Goal: Navigation & Orientation: Find specific page/section

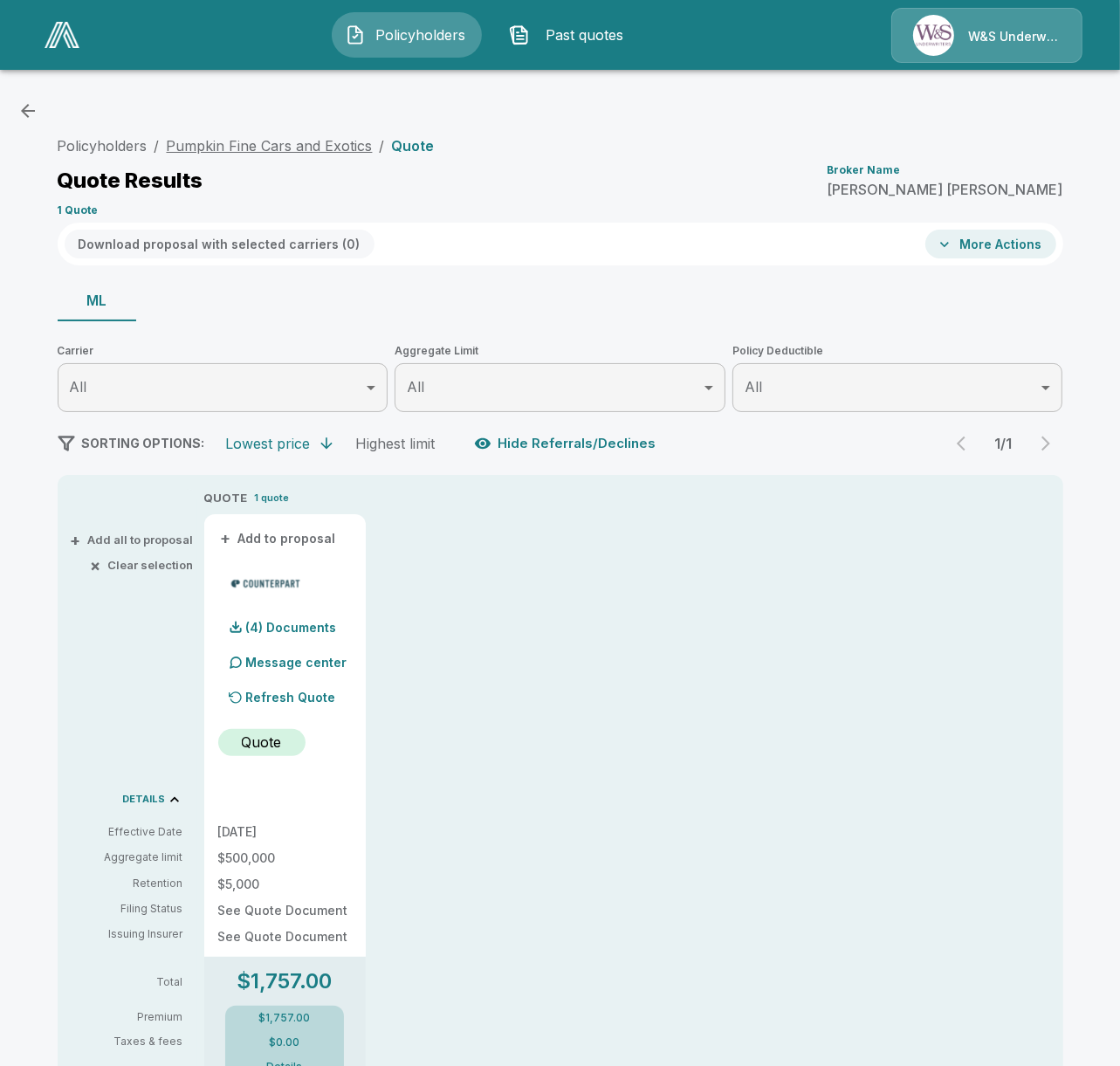
click at [276, 143] on link "Pumpkin Fine Cars and Exotics" at bounding box center [269, 146] width 206 height 18
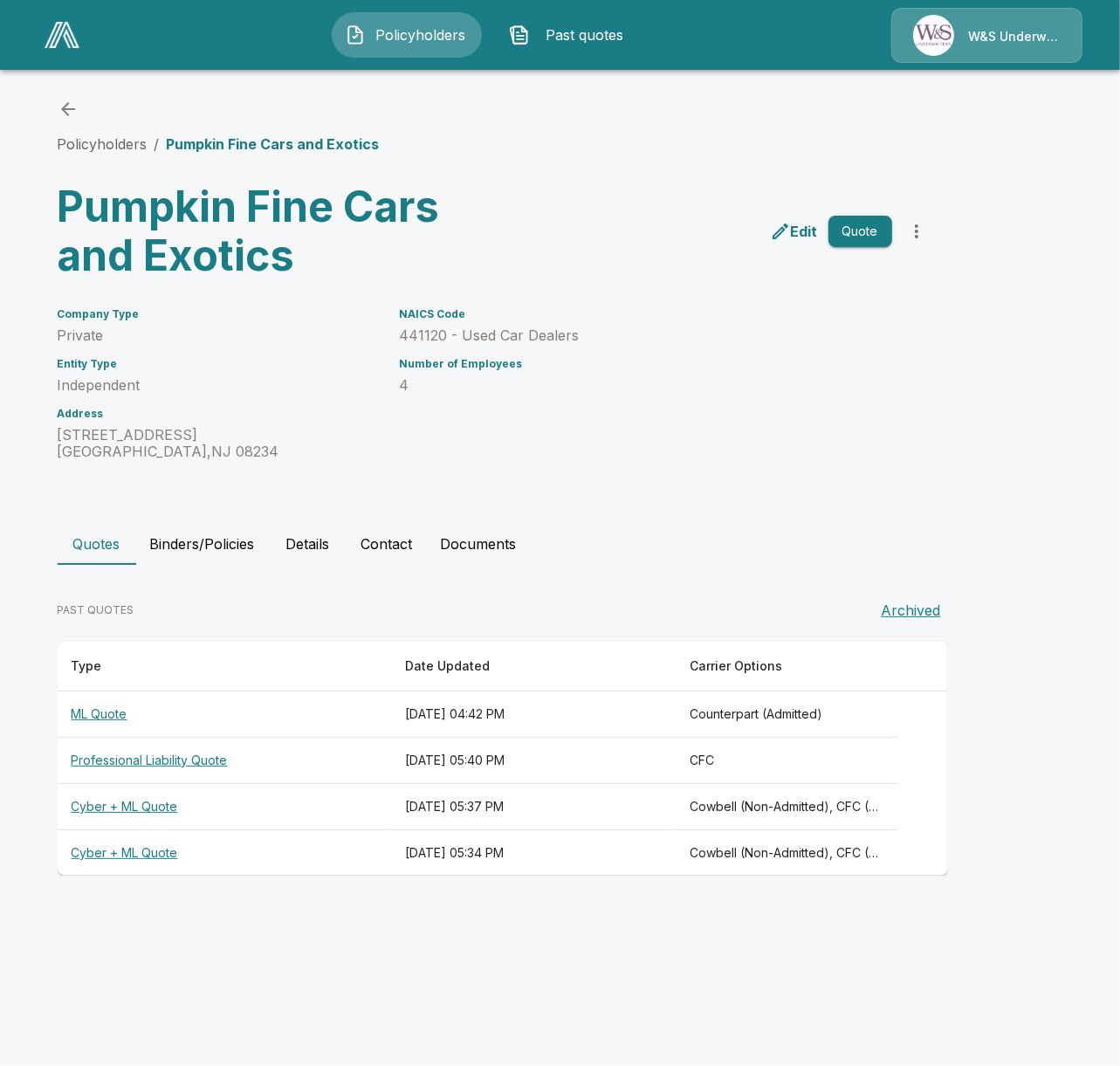
click at [617, 848] on th "[DATE] 05:34 PM" at bounding box center [533, 853] width 284 height 46
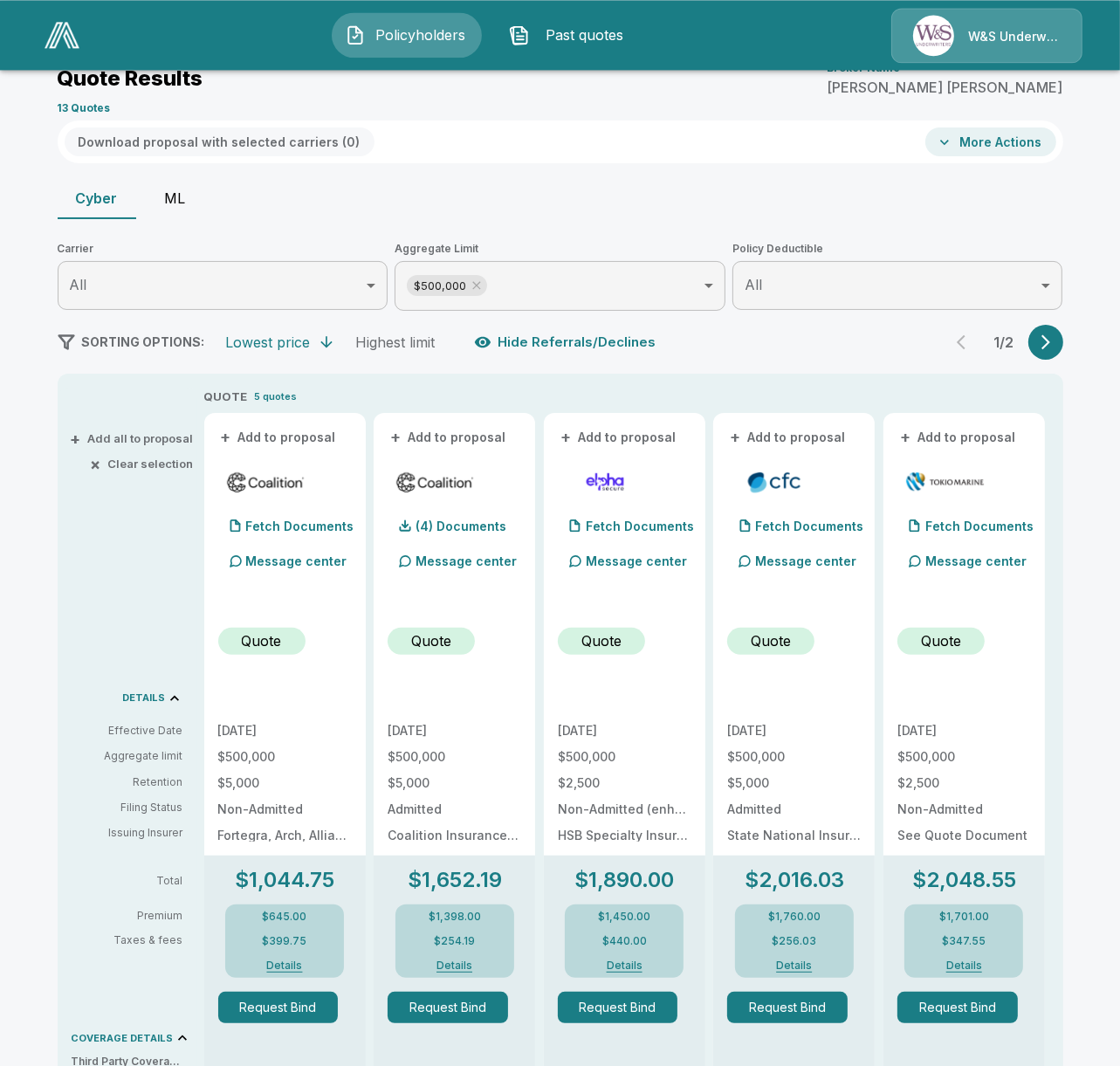
scroll to position [100, 0]
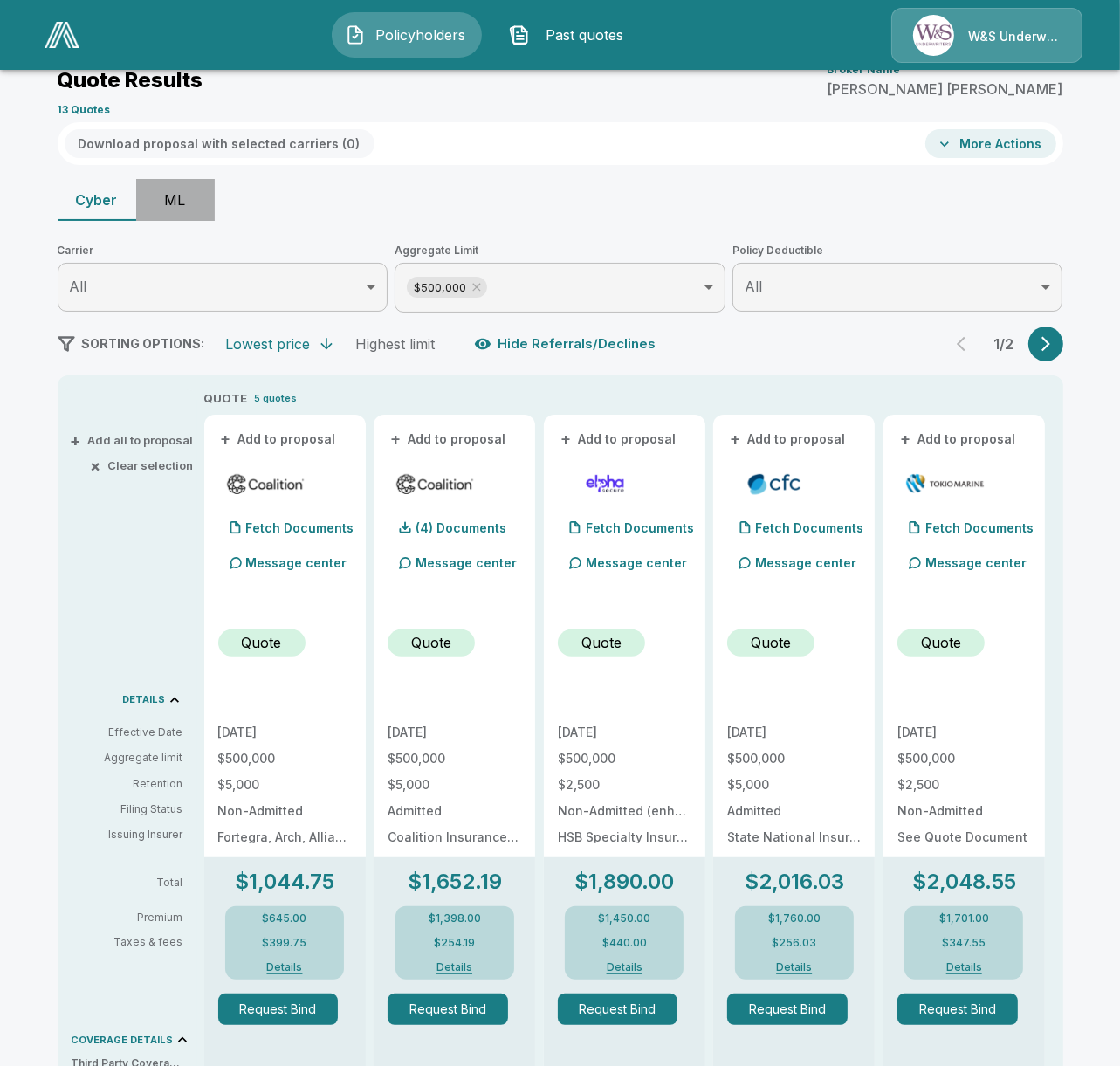
click at [172, 197] on button "ML" at bounding box center [176, 200] width 79 height 42
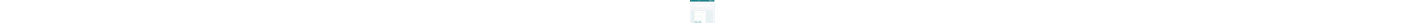
scroll to position [0, 0]
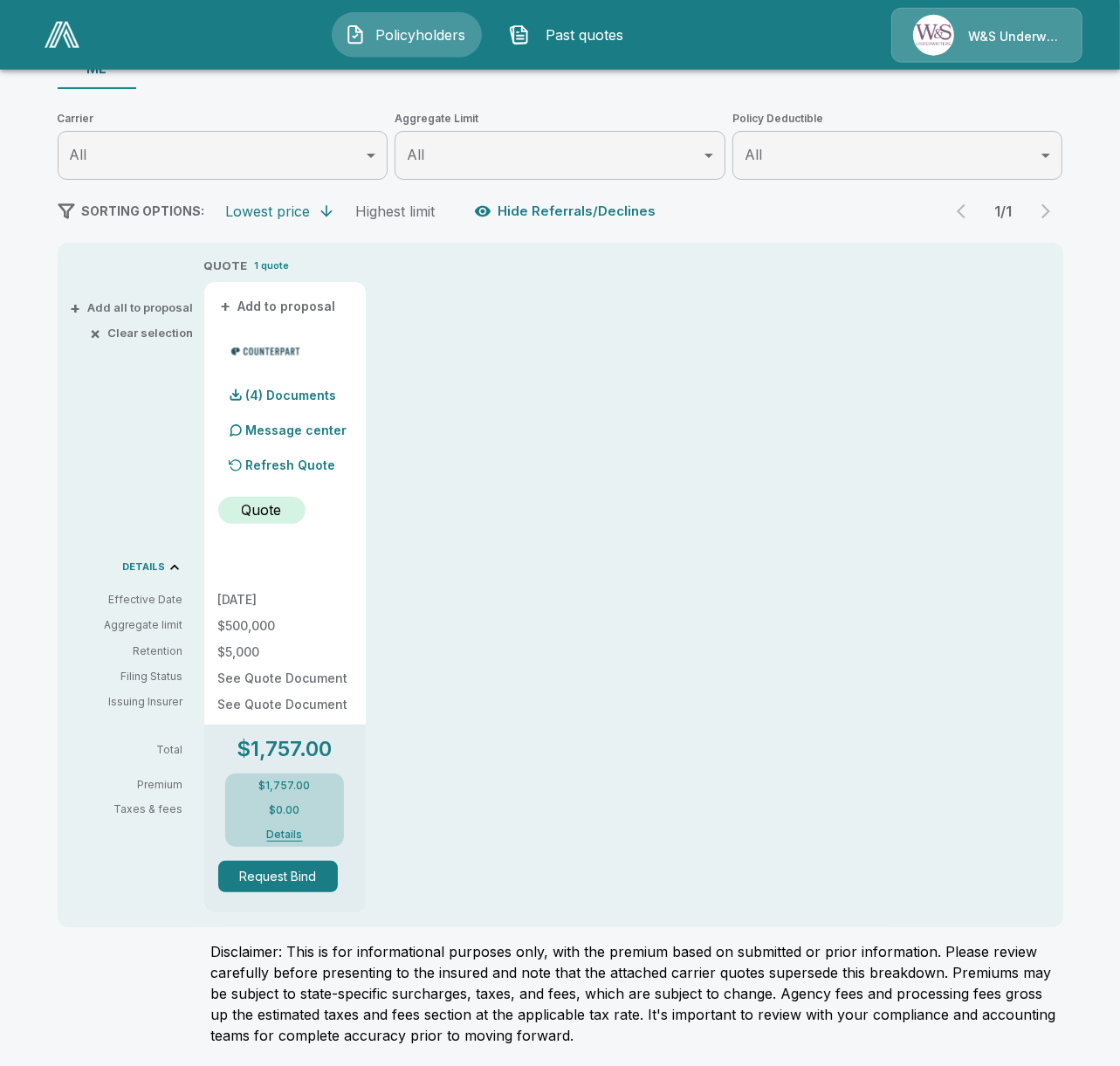
scroll to position [233, 0]
click at [277, 831] on button "Details" at bounding box center [284, 833] width 69 height 10
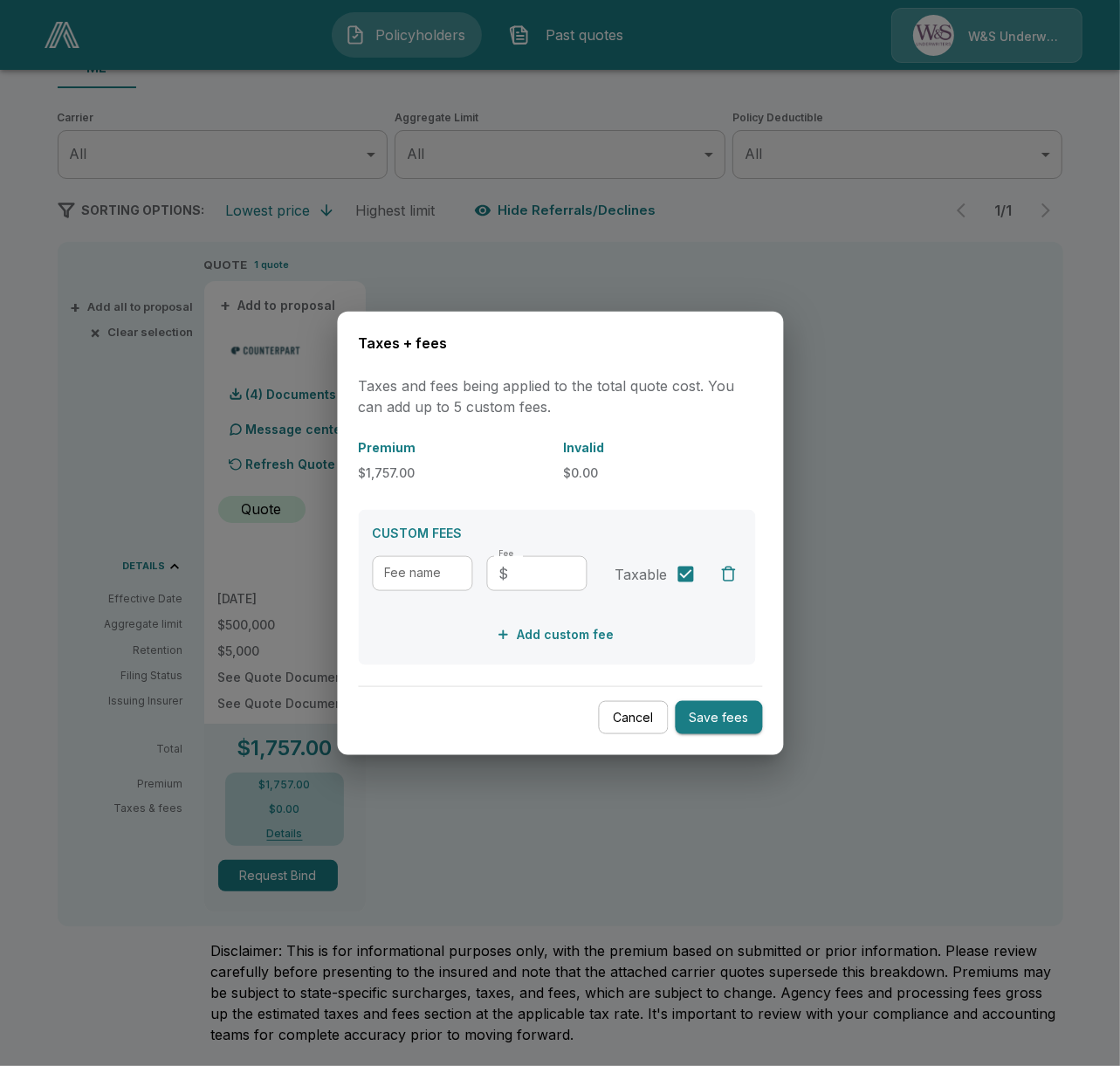
click at [429, 845] on div at bounding box center [560, 533] width 1120 height 1066
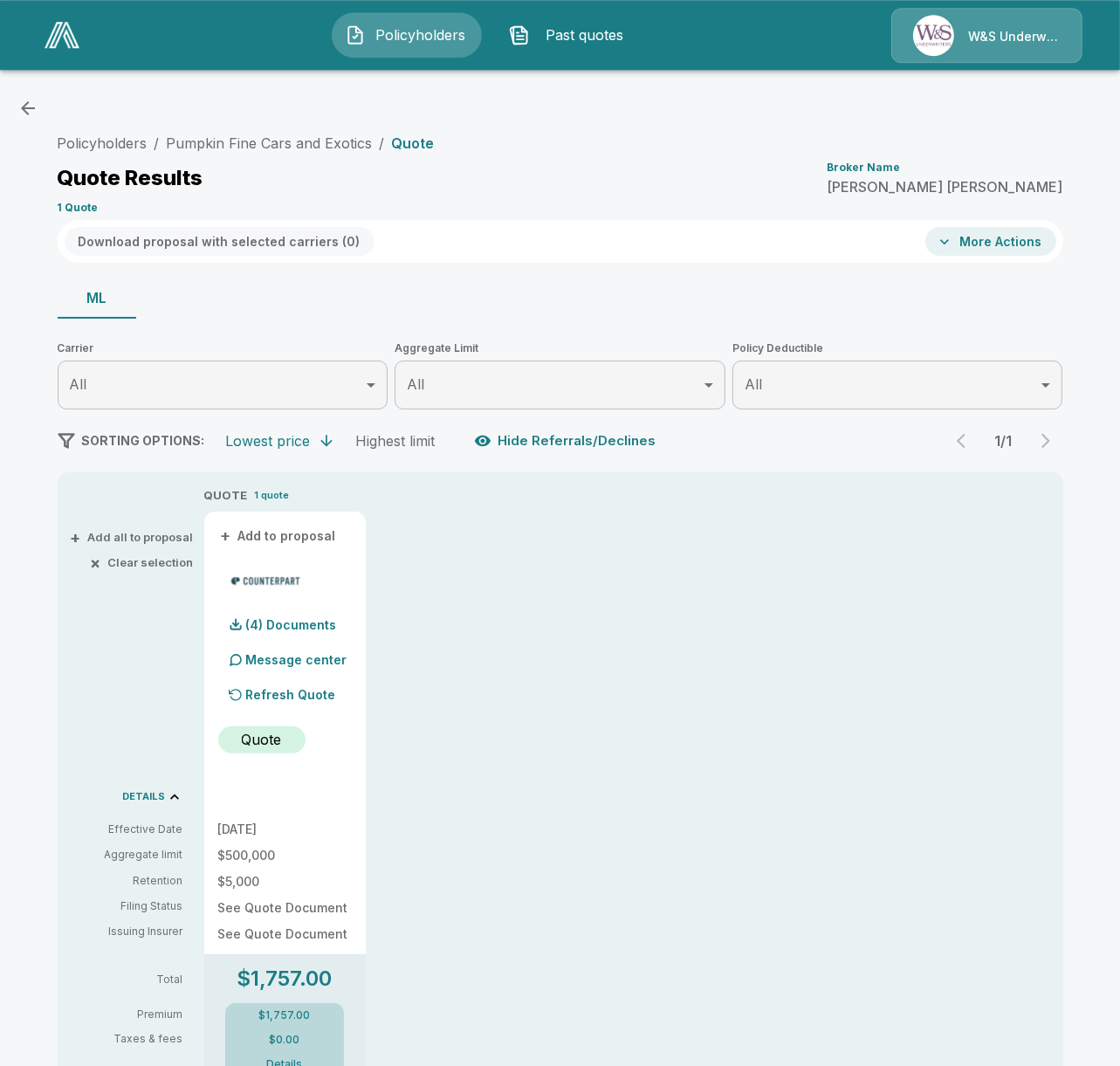
scroll to position [0, 0]
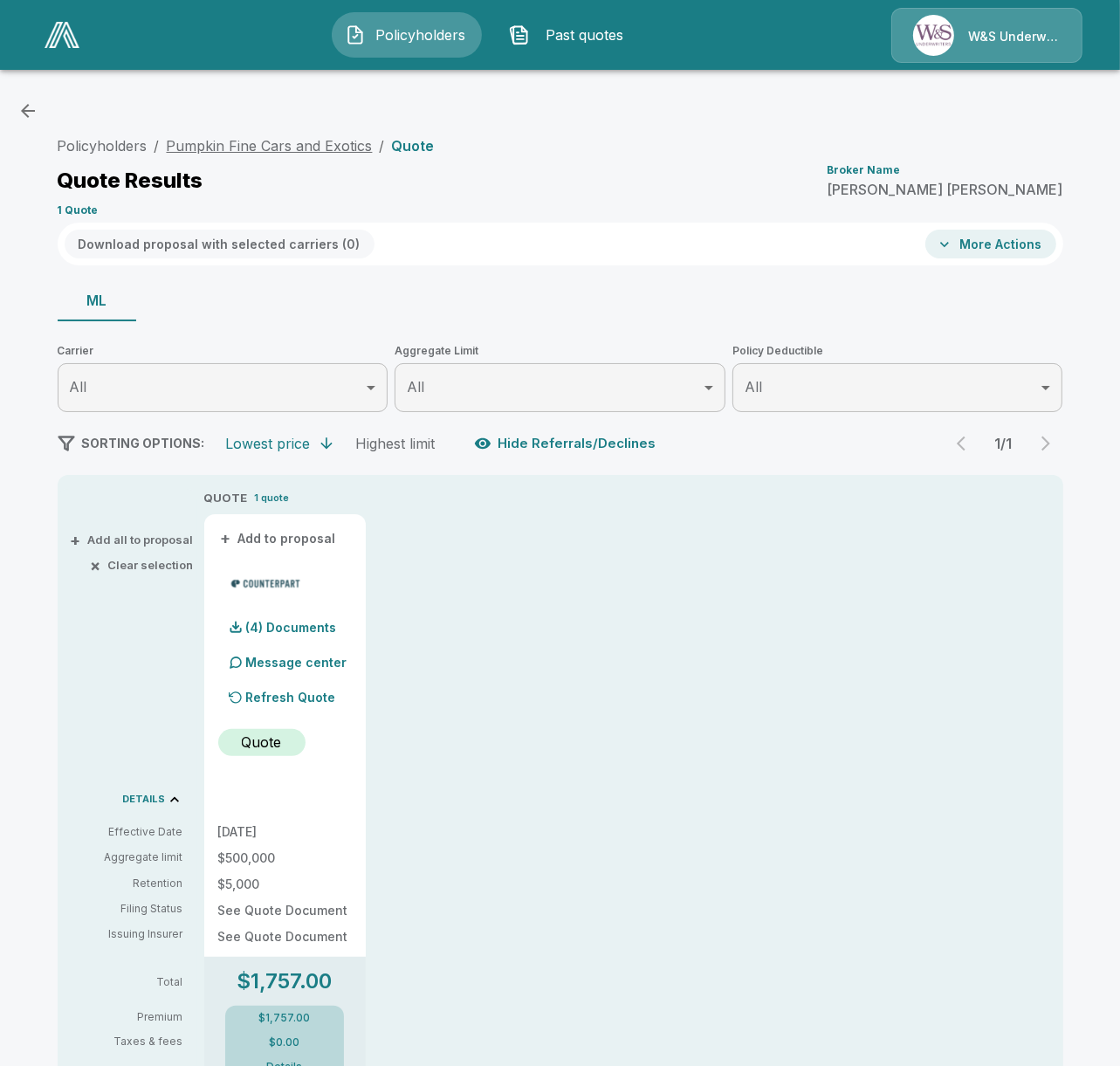
click at [255, 147] on link "Pumpkin Fine Cars and Exotics" at bounding box center [269, 146] width 206 height 18
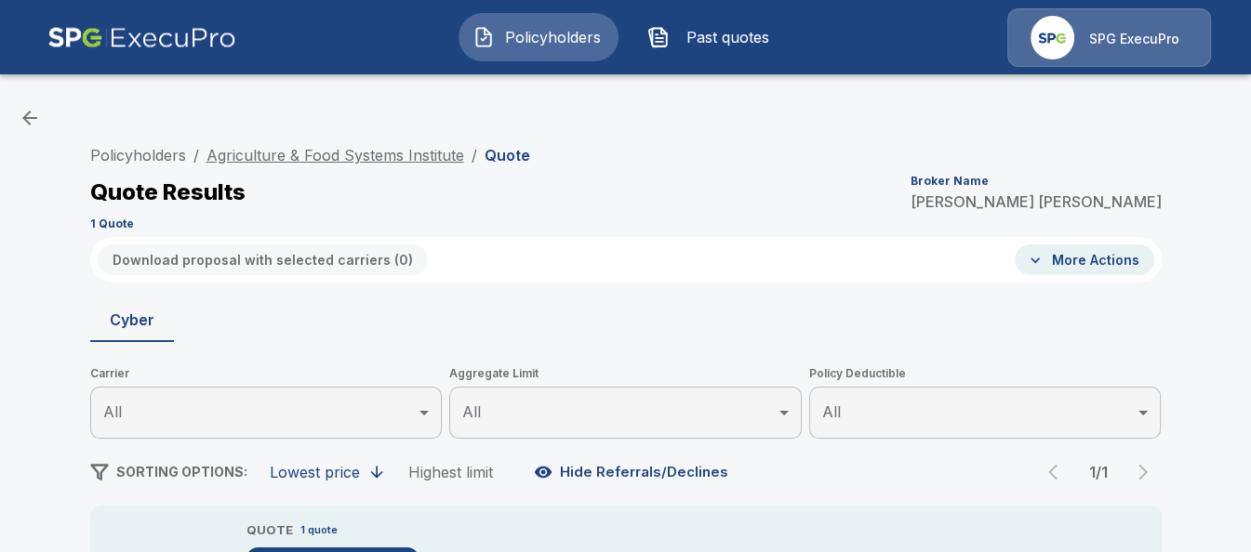
click at [365, 154] on link "Agriculture & Food Systems Institute" at bounding box center [335, 155] width 258 height 19
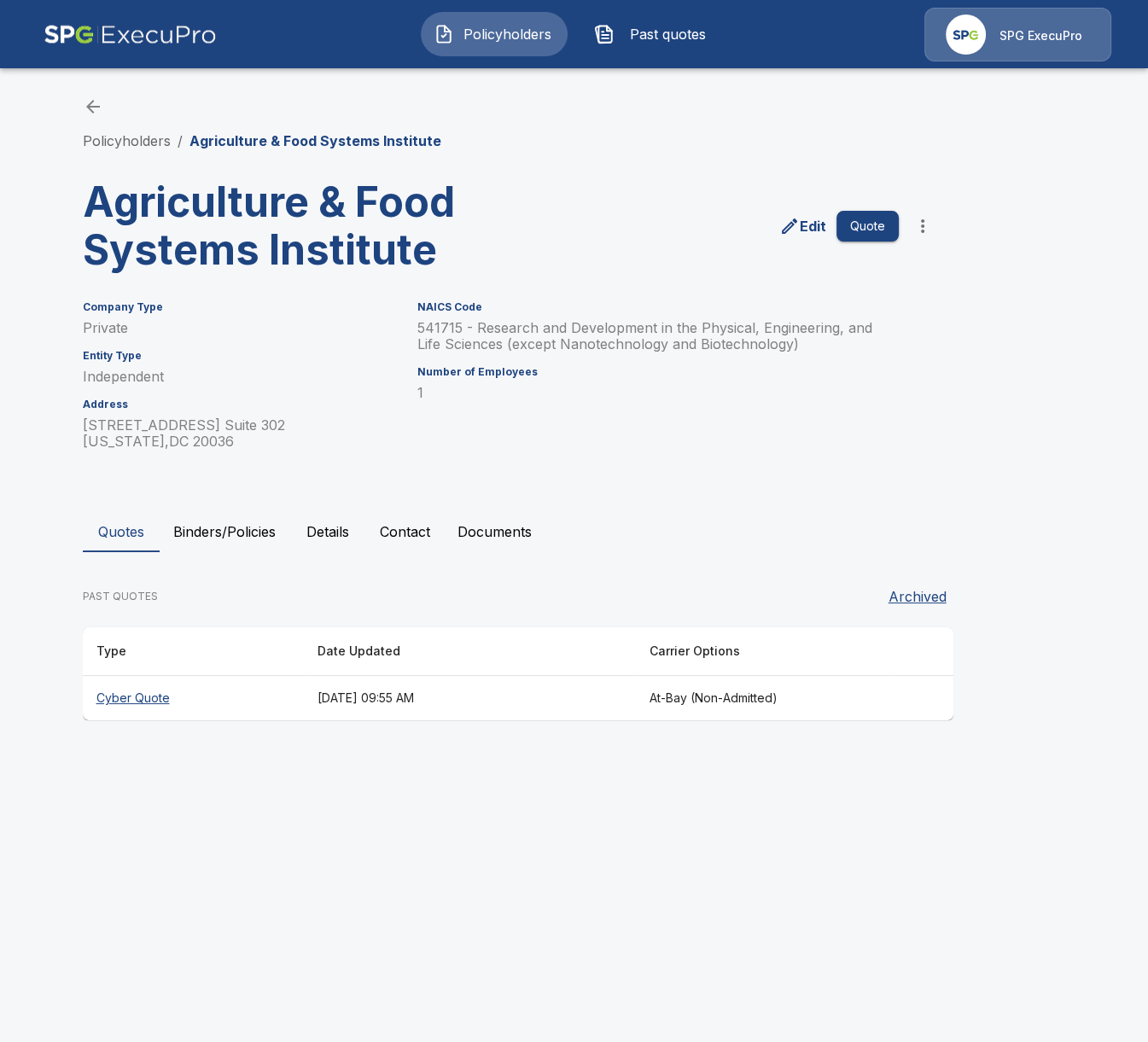
click at [203, 518] on button "Binders/Policies" at bounding box center [224, 532] width 129 height 41
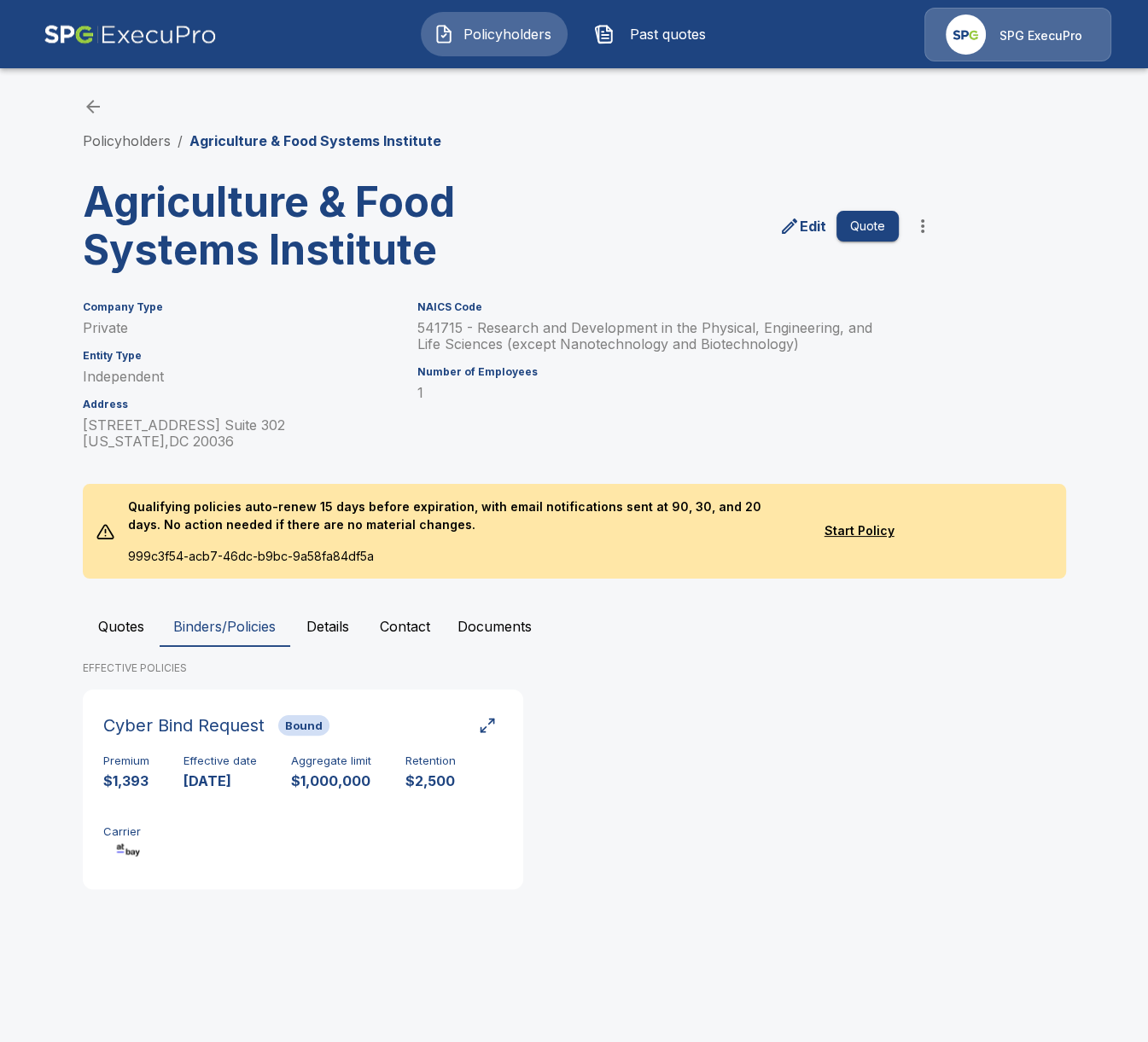
click at [134, 599] on div "Policyholders / Agriculture & Food Systems Institute Agriculture & Food Systems…" at bounding box center [574, 499] width 1024 height 871
click at [133, 617] on button "Quotes" at bounding box center [121, 626] width 77 height 41
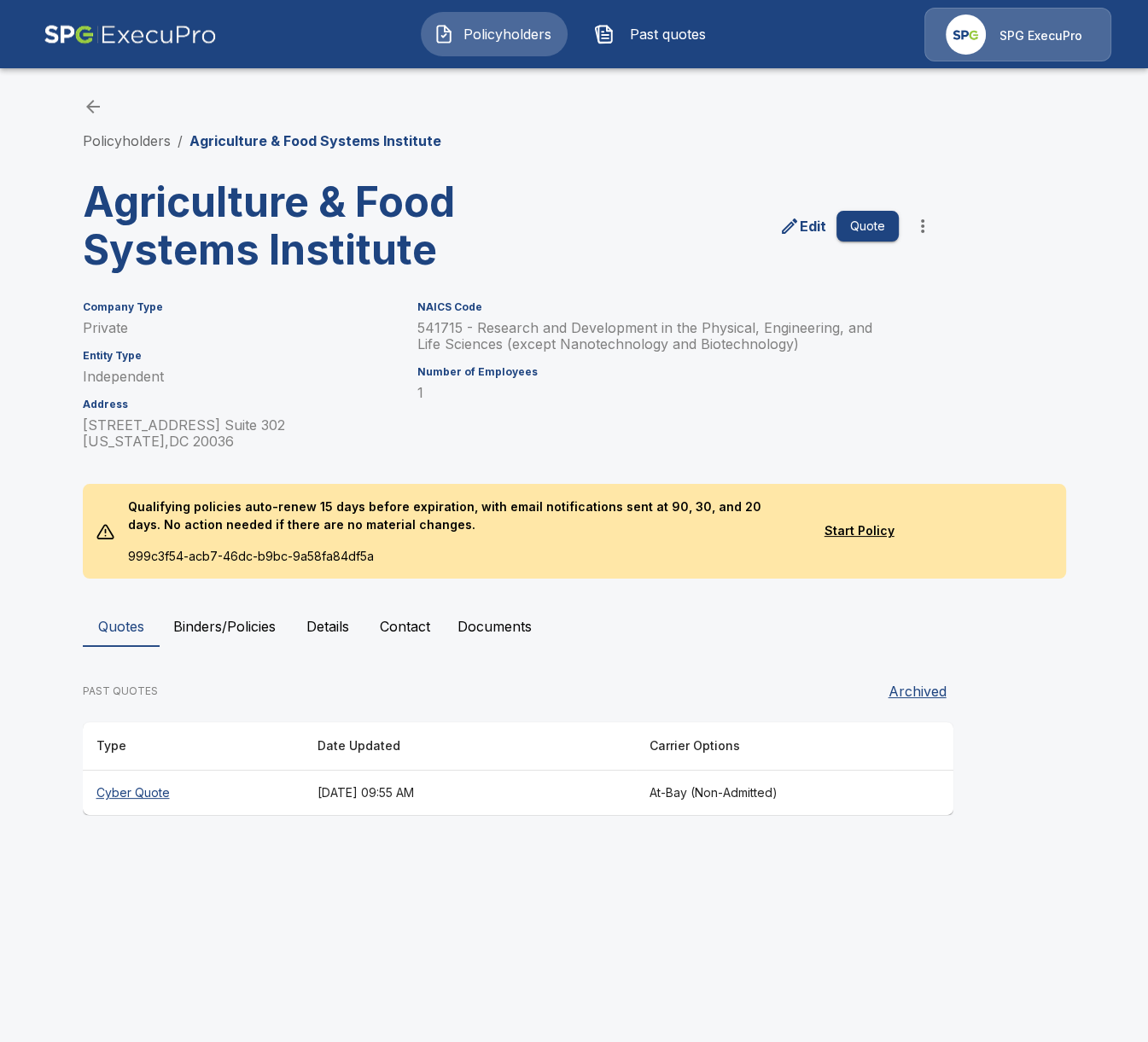
click at [446, 639] on button "Documents" at bounding box center [495, 626] width 102 height 41
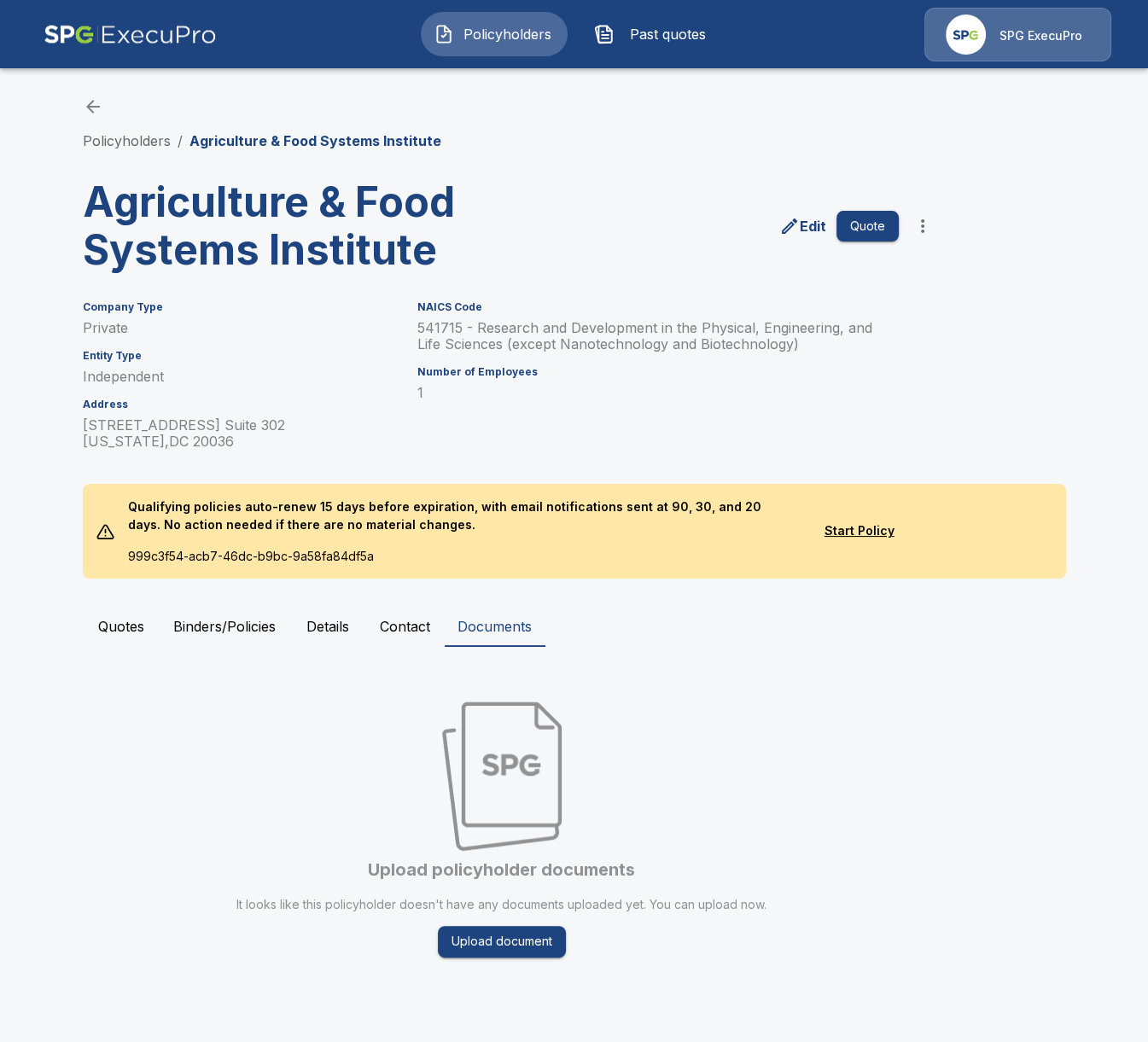
click at [920, 224] on icon "more" at bounding box center [922, 226] width 20 height 20
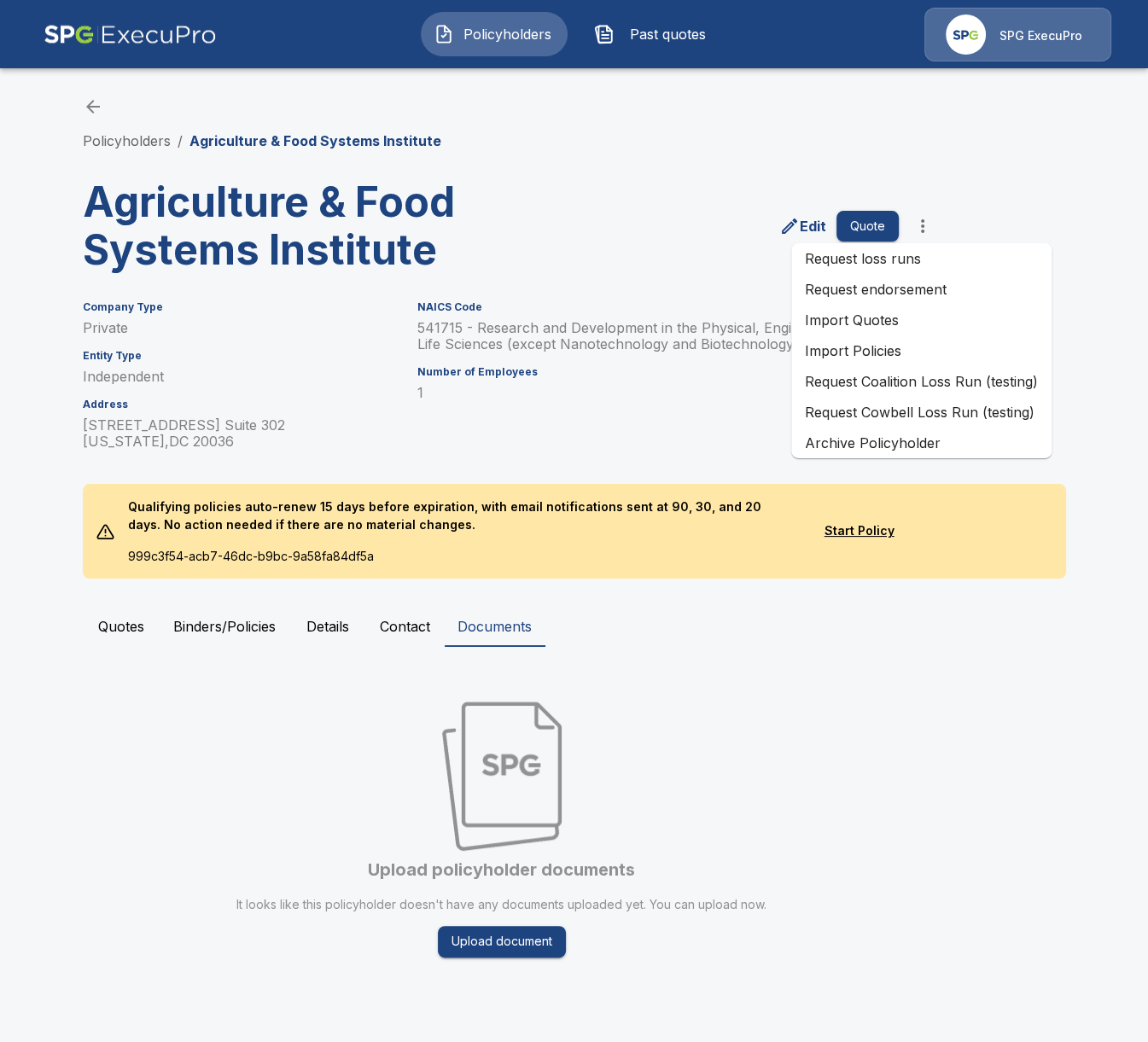
click at [945, 835] on div "Upload policyholder documents It looks like this policyholder doesn't have any …" at bounding box center [574, 823] width 983 height 324
